Goal: Find specific page/section: Find specific page/section

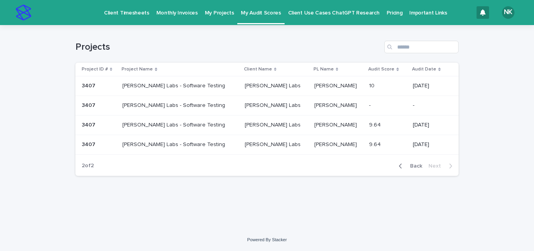
click at [132, 10] on p "Client Timesheets" at bounding box center [126, 8] width 45 height 16
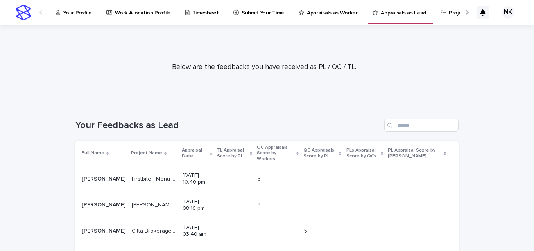
click at [182, 148] on p "Appraisal Date" at bounding box center [195, 153] width 26 height 14
